Goal: Navigation & Orientation: Find specific page/section

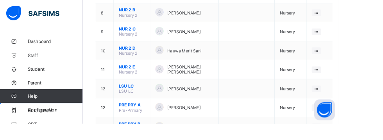
scroll to position [265, 0]
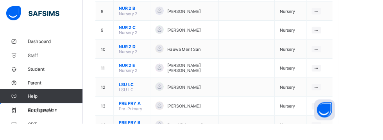
click at [0, 0] on ul "View Class Assign form Teacher" at bounding box center [0, 0] width 0 height 0
click at [0, 0] on div "View Class" at bounding box center [0, 0] width 0 height 0
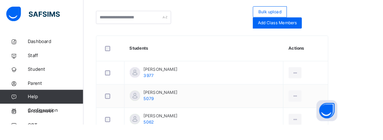
scroll to position [275, 0]
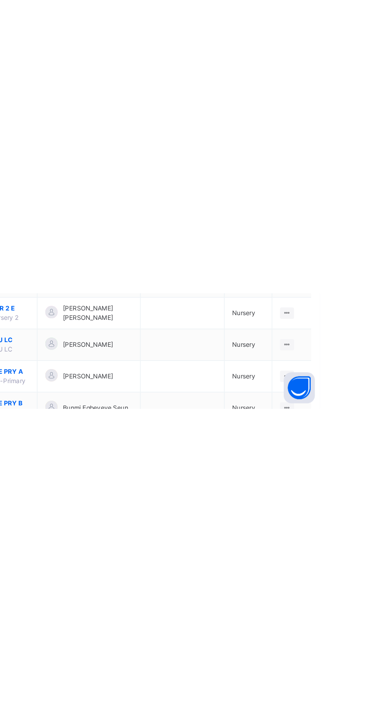
scroll to position [79, 0]
